Goal: Task Accomplishment & Management: Use online tool/utility

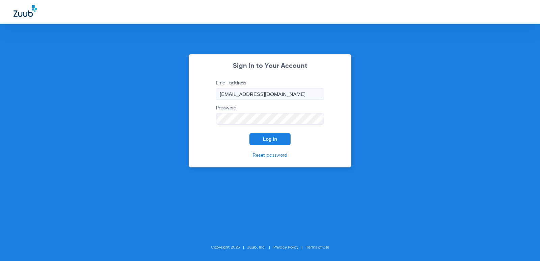
click at [267, 133] on button "Log In" at bounding box center [269, 139] width 41 height 12
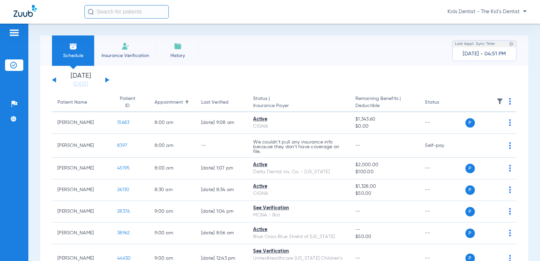
click at [128, 11] on input "text" at bounding box center [126, 11] width 84 height 13
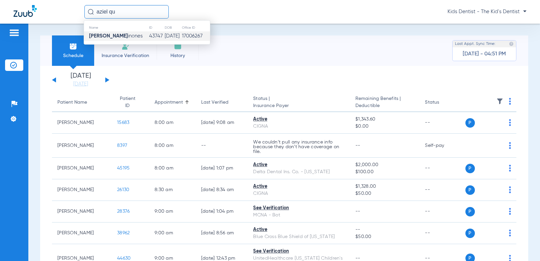
type input "aziel qu"
click at [111, 34] on span "[PERSON_NAME] inones" at bounding box center [116, 35] width 54 height 5
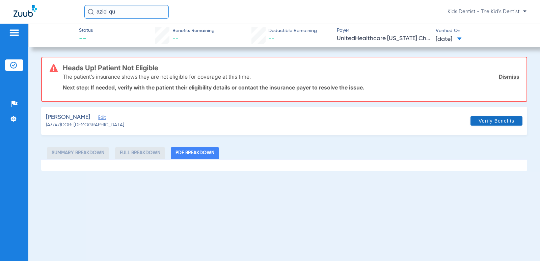
click at [489, 120] on span "Verify Benefits" at bounding box center [496, 120] width 36 height 5
